Goal: Task Accomplishment & Management: Manage account settings

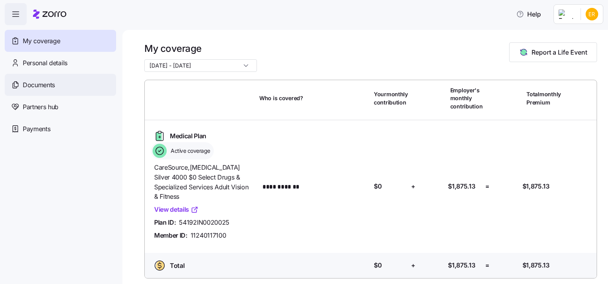
click at [45, 89] on span "Documents" at bounding box center [39, 85] width 32 height 10
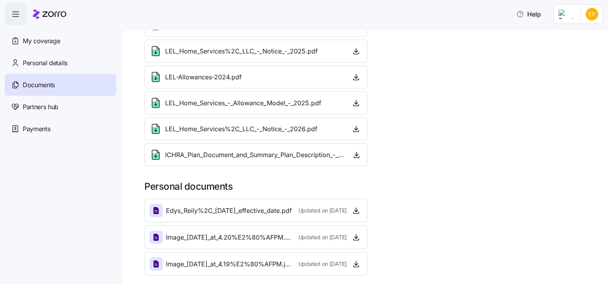
scroll to position [48, 0]
click at [353, 235] on icon "button" at bounding box center [357, 236] width 8 height 8
click at [353, 238] on icon "button" at bounding box center [357, 236] width 8 height 8
click at [354, 49] on icon "button" at bounding box center [357, 50] width 8 height 8
click at [356, 129] on icon "button" at bounding box center [356, 127] width 0 height 4
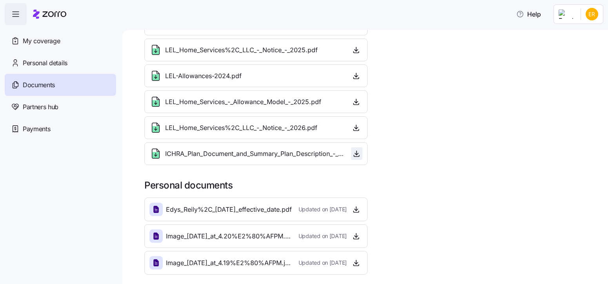
click at [357, 153] on icon "button" at bounding box center [357, 153] width 0 height 4
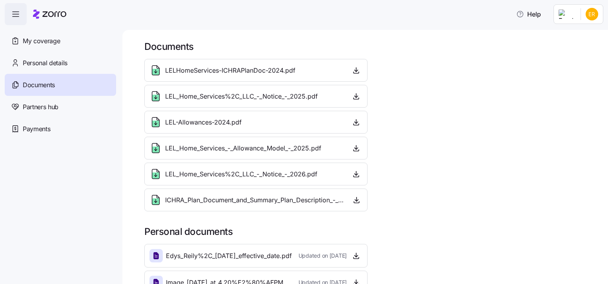
scroll to position [0, 0]
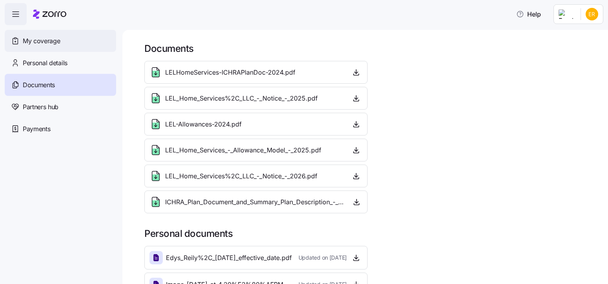
click at [39, 41] on span "My coverage" at bounding box center [41, 41] width 37 height 10
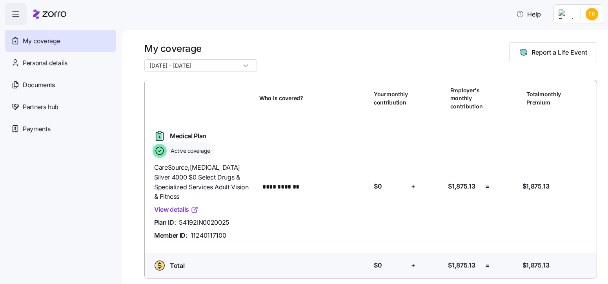
click at [233, 63] on input "01/01/2025 - 12/31/2025" at bounding box center [200, 65] width 113 height 13
click at [232, 64] on div "01/01/2025 - 12/31/2025" at bounding box center [200, 65] width 113 height 13
click at [60, 62] on span "Personal details" at bounding box center [45, 63] width 45 height 10
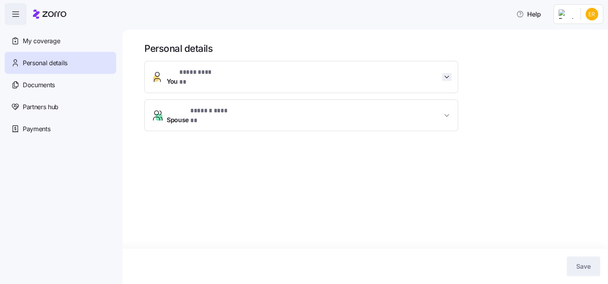
click at [449, 76] on icon "button" at bounding box center [447, 77] width 4 height 2
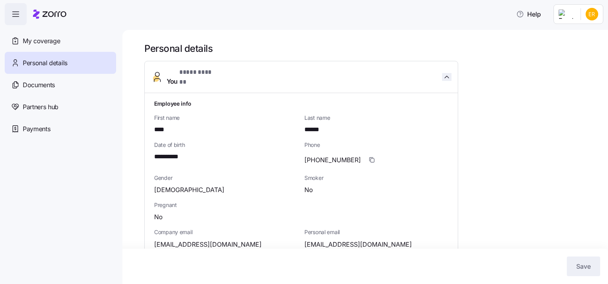
click at [449, 73] on icon "button" at bounding box center [447, 77] width 8 height 8
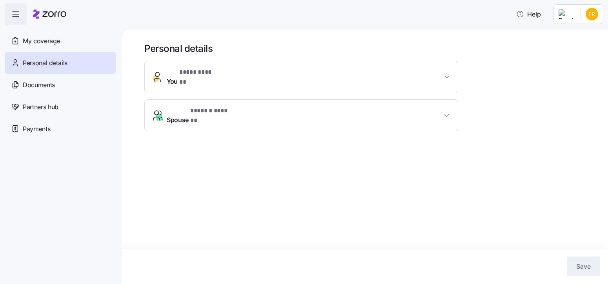
click at [596, 15] on html "**********" at bounding box center [304, 139] width 608 height 279
click at [574, 47] on div "Log out" at bounding box center [571, 48] width 31 height 9
